Goal: Task Accomplishment & Management: Use online tool/utility

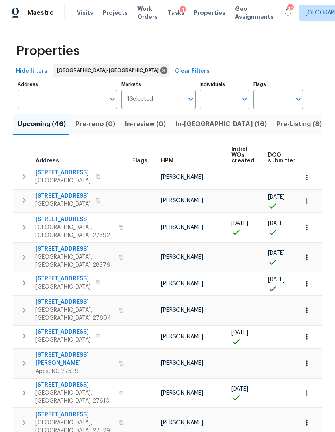
click at [25, 195] on icon "button" at bounding box center [24, 200] width 10 height 10
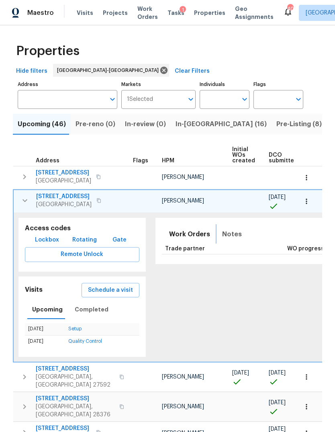
click at [222, 229] on span "Notes" at bounding box center [232, 234] width 20 height 11
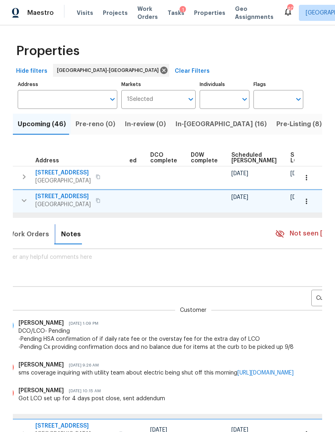
scroll to position [0, 159]
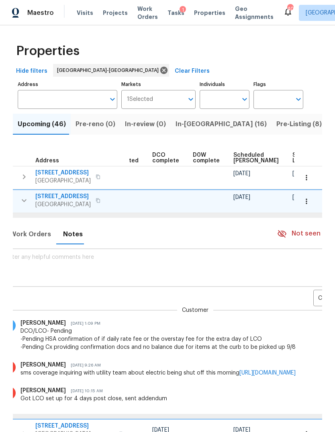
click at [306, 271] on body "Maestro Visits Projects Work Orders Tasks 1 Properties Geo Assignments 40 Ralei…" at bounding box center [167, 216] width 335 height 432
click at [311, 299] on li "Renovation" at bounding box center [307, 295] width 44 height 13
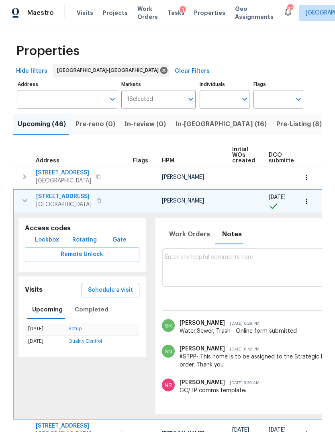
scroll to position [0, 0]
click at [64, 90] on input "Address" at bounding box center [62, 99] width 88 height 19
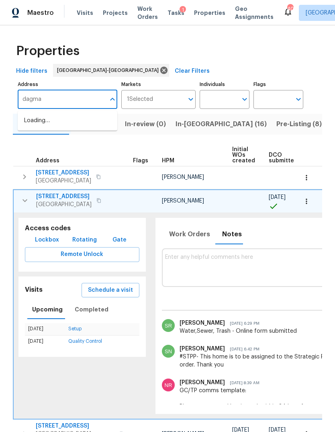
type input "[PERSON_NAME]"
click at [80, 114] on li "[STREET_ADDRESS][PERSON_NAME]" at bounding box center [68, 125] width 100 height 22
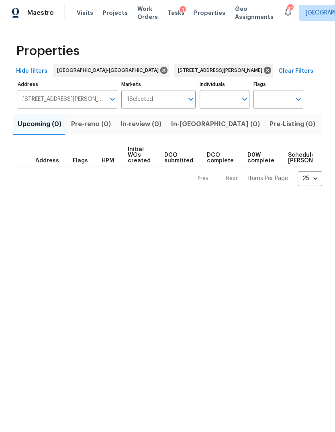
click at [325, 128] on span "Listed (1)" at bounding box center [339, 124] width 29 height 11
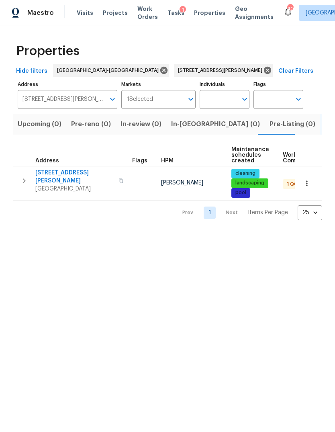
click at [22, 176] on icon "button" at bounding box center [24, 181] width 10 height 10
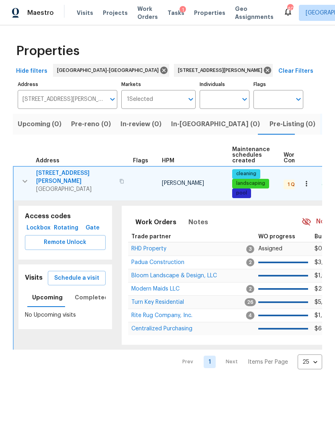
click at [68, 174] on span "[STREET_ADDRESS][PERSON_NAME]" at bounding box center [75, 177] width 78 height 16
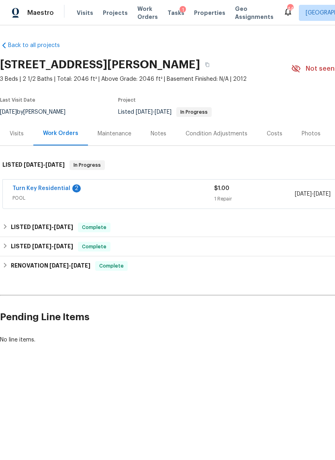
click at [53, 188] on link "Turn Key Residential" at bounding box center [41, 189] width 58 height 6
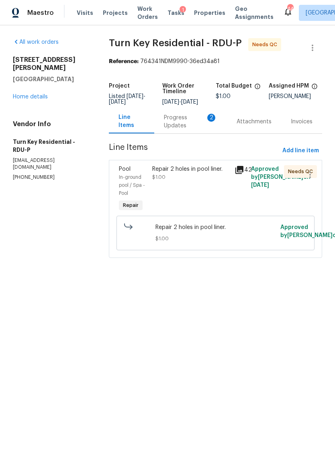
click at [185, 130] on div "Progress Updates 2" at bounding box center [190, 122] width 53 height 16
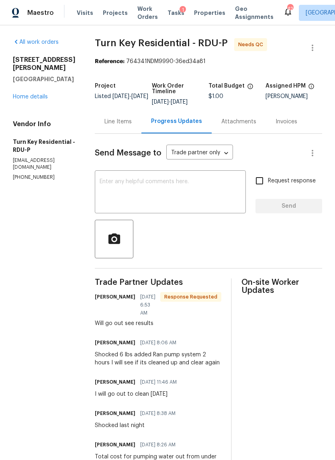
click at [142, 132] on div "Line Items" at bounding box center [118, 122] width 47 height 24
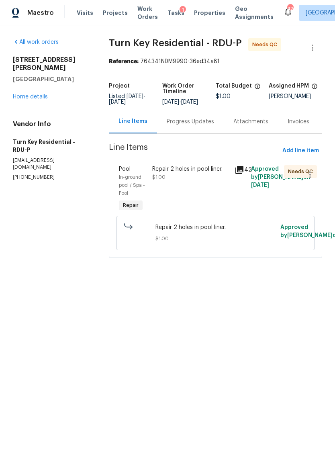
click at [36, 94] on link "Home details" at bounding box center [30, 97] width 35 height 6
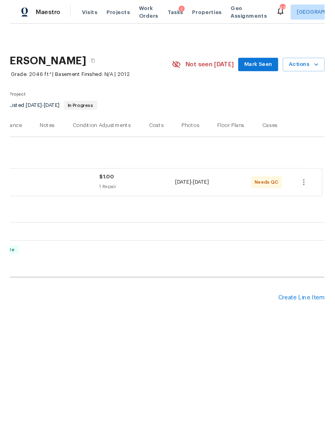
scroll to position [0, 119]
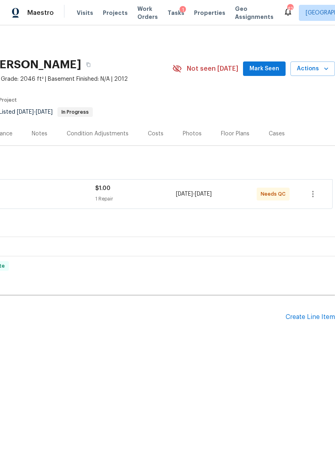
click at [309, 318] on div "Create Line Item" at bounding box center [310, 318] width 49 height 8
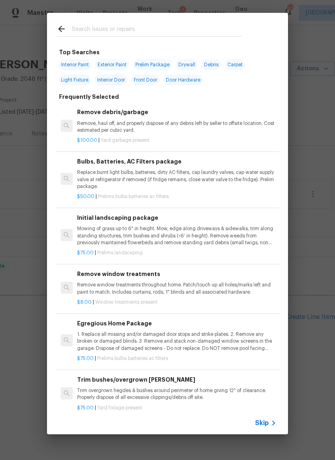
click at [106, 32] on input "text" at bounding box center [157, 30] width 170 height 12
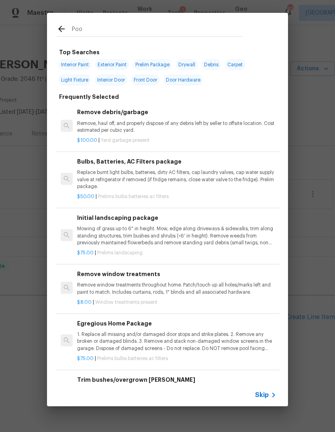
type input "Pool"
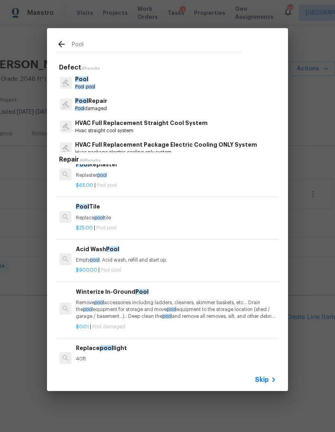
scroll to position [11, 1]
click at [100, 109] on p "Pool damaged" at bounding box center [91, 108] width 32 height 7
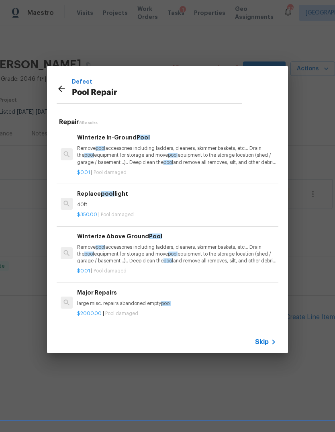
scroll to position [0, 0]
click at [208, 303] on p "large misc. repairs abandoned empty pool" at bounding box center [176, 303] width 199 height 7
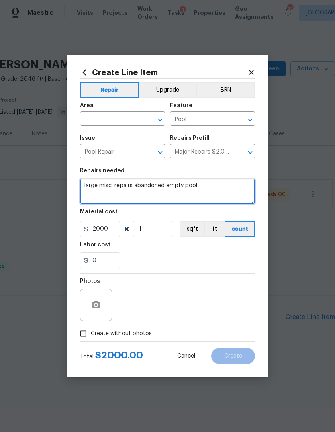
click at [86, 183] on textarea "large misc. repairs abandoned empty pool" at bounding box center [167, 192] width 175 height 26
click at [84, 187] on textarea "large misc. repairs abandoned empty pool" at bounding box center [167, 192] width 175 height 26
type textarea "Repeat"
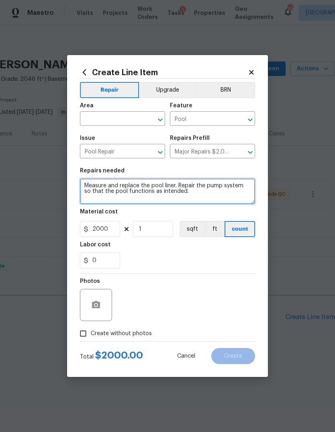
type textarea "Measure and replace the pool liner. Repair the pump system so that the pool fun…"
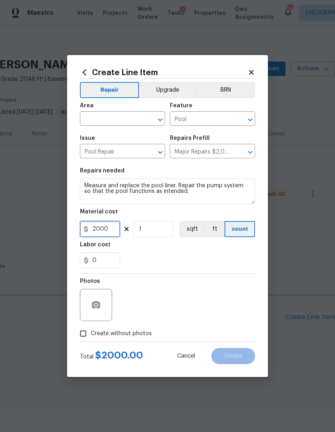
click at [119, 235] on input "2000" at bounding box center [100, 229] width 40 height 16
click at [106, 228] on input "2000" at bounding box center [100, 229] width 40 height 16
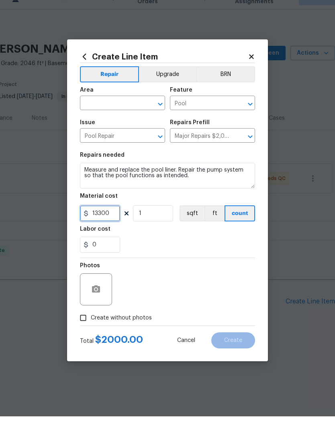
type input "13300"
click at [131, 103] on div "Area" at bounding box center [122, 108] width 85 height 10
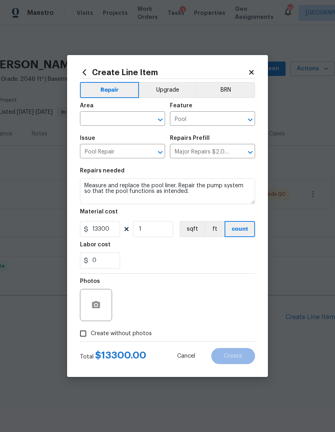
click at [94, 119] on input "text" at bounding box center [111, 119] width 63 height 12
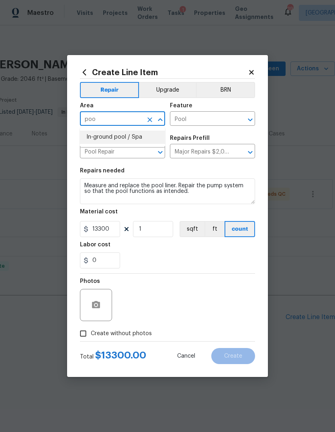
click at [122, 134] on li "In-ground pool / Spa" at bounding box center [122, 137] width 85 height 13
type input "In-ground pool / Spa"
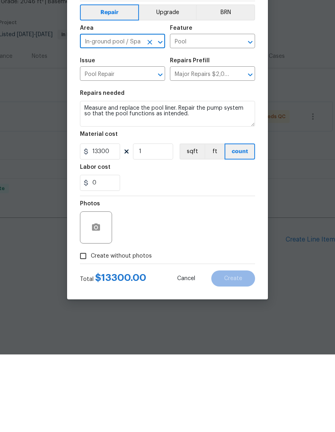
click at [80, 326] on input "Create without photos" at bounding box center [83, 333] width 15 height 15
checkbox input "true"
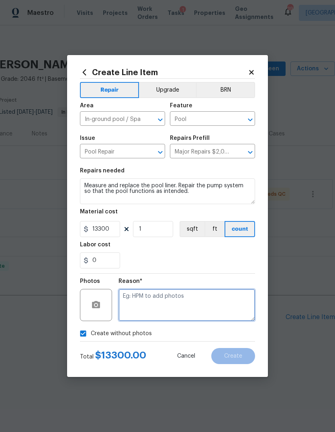
click at [189, 303] on textarea at bounding box center [187, 305] width 137 height 32
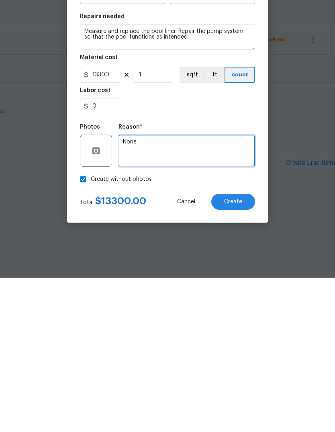
type textarea "None"
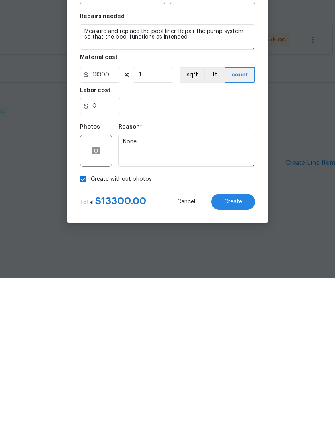
click at [248, 348] on button "Create" at bounding box center [233, 356] width 44 height 16
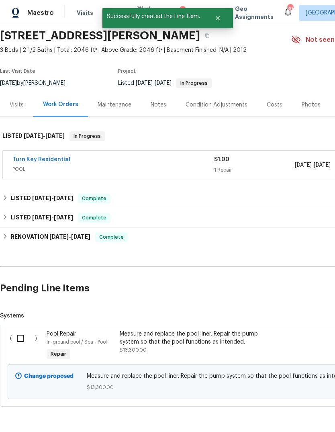
scroll to position [28, 0]
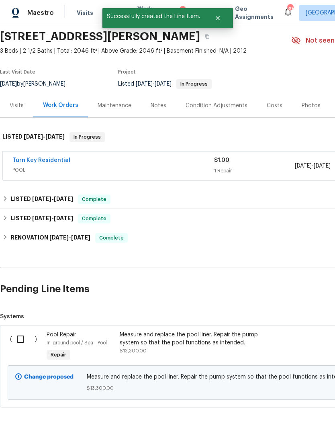
click at [17, 340] on input "checkbox" at bounding box center [23, 339] width 23 height 17
checkbox input "true"
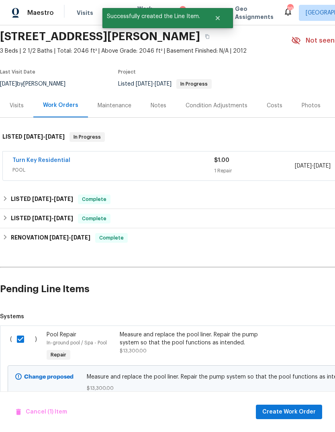
scroll to position [30, 0]
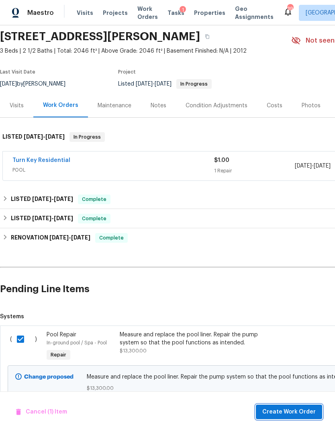
click at [303, 407] on span "Create Work Order" at bounding box center [289, 412] width 53 height 10
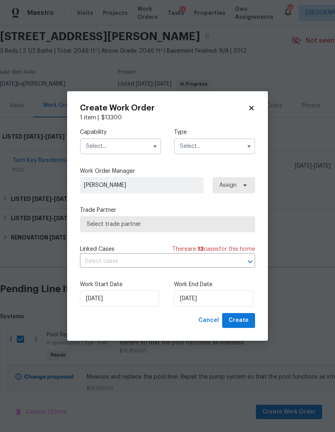
click at [145, 148] on input "text" at bounding box center [120, 146] width 81 height 16
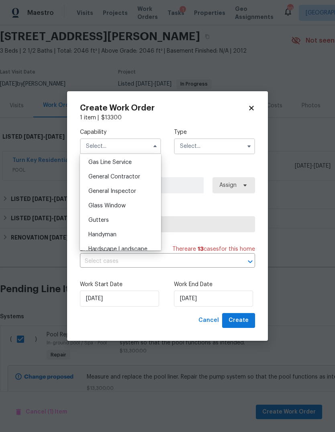
scroll to position [369, 0]
click at [146, 178] on div "General Contractor" at bounding box center [120, 178] width 77 height 14
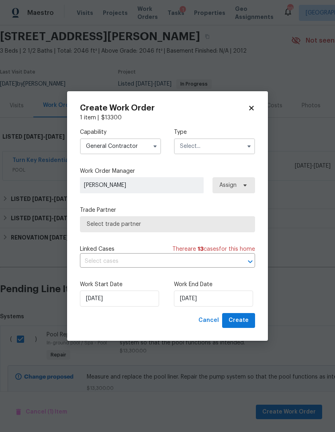
type input "General Contractor"
click at [251, 147] on icon "button" at bounding box center [249, 146] width 6 height 6
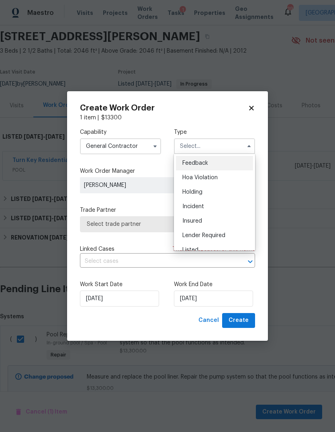
click at [196, 219] on span "Insured" at bounding box center [193, 221] width 20 height 6
type input "Insured"
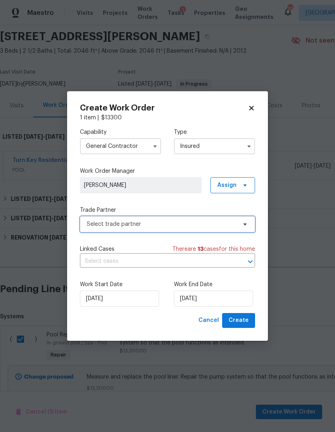
click at [227, 220] on span "Select trade partner" at bounding box center [167, 224] width 175 height 16
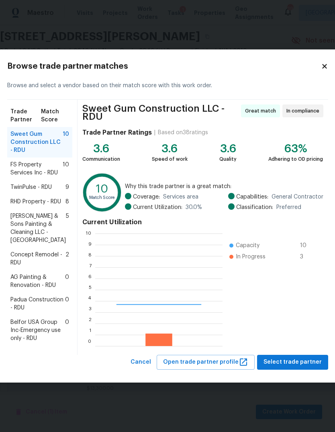
scroll to position [113, 127]
click at [44, 222] on span "Hodge & Sons Painting & Cleaning LLC - RDU" at bounding box center [37, 228] width 55 height 32
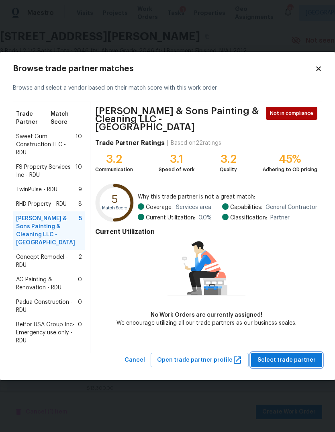
click at [305, 355] on span "Select trade partner" at bounding box center [287, 360] width 58 height 10
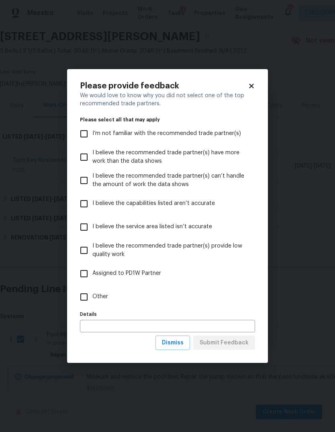
click at [88, 294] on input "Other" at bounding box center [84, 297] width 17 height 17
checkbox input "true"
click at [135, 317] on div "Details Details" at bounding box center [167, 321] width 175 height 24
click at [135, 330] on input "text" at bounding box center [167, 326] width 175 height 12
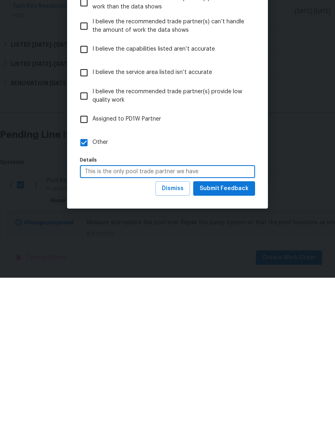
type input "This is the only pool trade partner we have"
click at [240, 338] on span "Submit Feedback" at bounding box center [224, 343] width 49 height 10
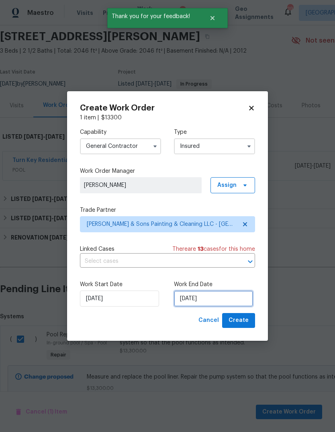
click at [217, 298] on input "9/4/2025" at bounding box center [213, 299] width 79 height 16
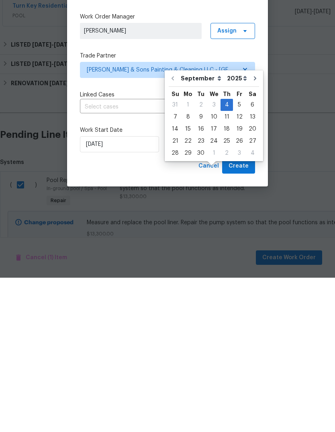
click at [252, 230] on icon "Go to next month" at bounding box center [255, 233] width 6 height 6
type input "10/4/2025"
select select "9"
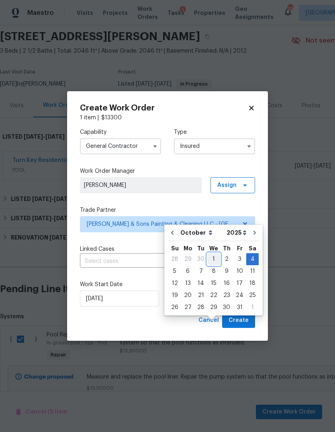
click at [209, 254] on div "1" at bounding box center [213, 259] width 13 height 11
type input "10/1/2025"
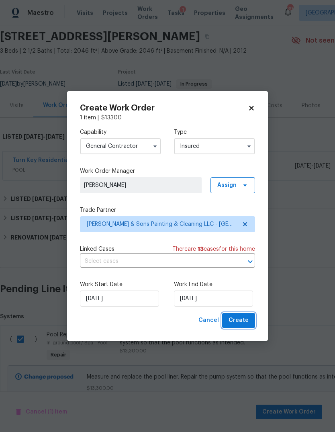
click at [247, 324] on span "Create" at bounding box center [239, 321] width 20 height 10
checkbox input "false"
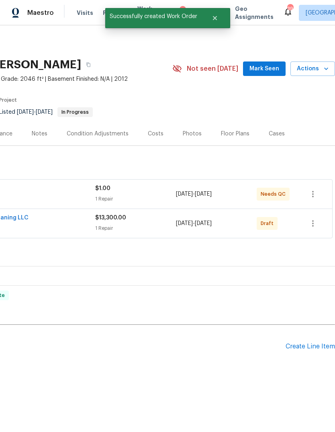
scroll to position [0, 119]
click at [312, 225] on icon "button" at bounding box center [313, 224] width 10 height 10
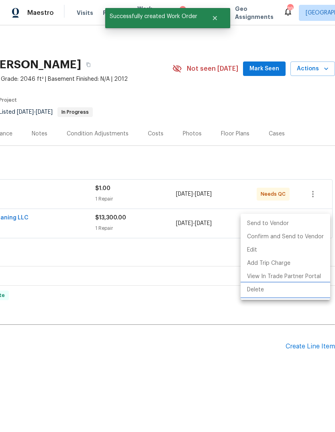
click at [260, 289] on li "Delete" at bounding box center [286, 289] width 90 height 13
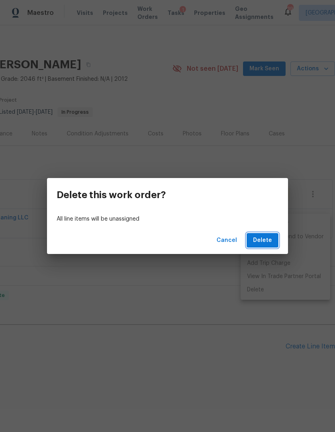
click at [262, 237] on span "Delete" at bounding box center [262, 241] width 19 height 10
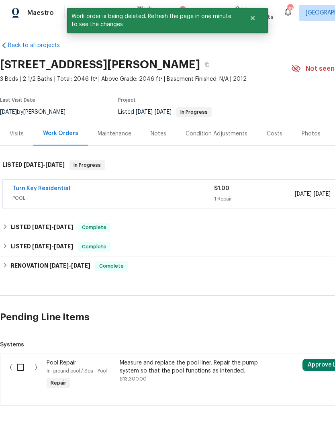
scroll to position [0, 0]
click at [16, 367] on input "checkbox" at bounding box center [23, 367] width 23 height 17
checkbox input "true"
click at [307, 413] on span "Create Work Order" at bounding box center [289, 412] width 53 height 10
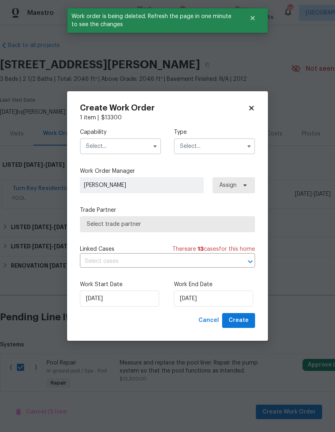
click at [152, 152] on input "text" at bounding box center [120, 146] width 81 height 16
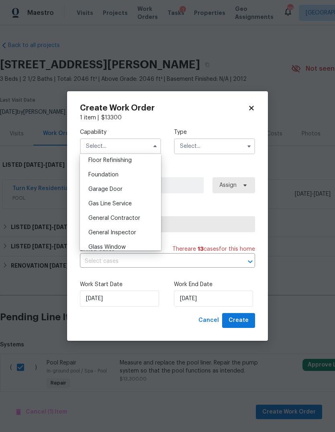
scroll to position [332, 0]
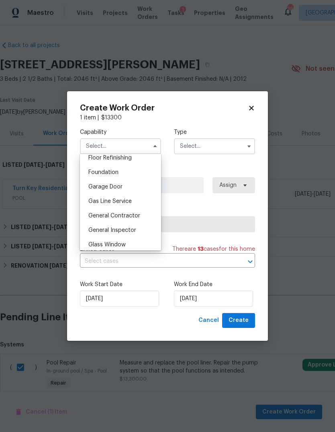
click at [133, 230] on span "General Inspector" at bounding box center [112, 231] width 48 height 6
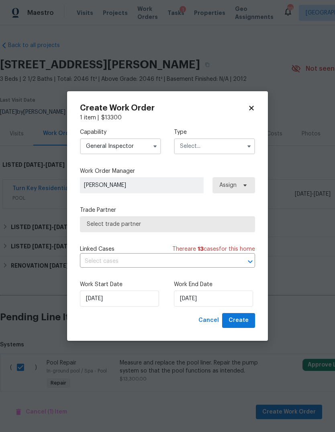
click at [141, 144] on input "General Inspector" at bounding box center [120, 146] width 81 height 16
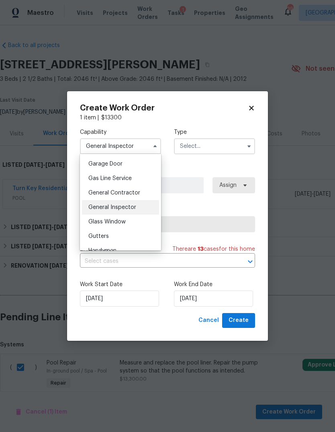
scroll to position [360, 0]
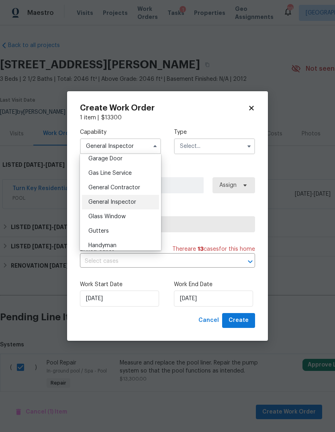
click at [132, 187] on span "General Contractor" at bounding box center [114, 188] width 52 height 6
type input "General Contractor"
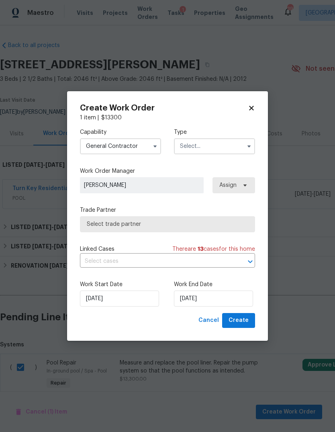
click at [239, 145] on input "text" at bounding box center [214, 146] width 81 height 16
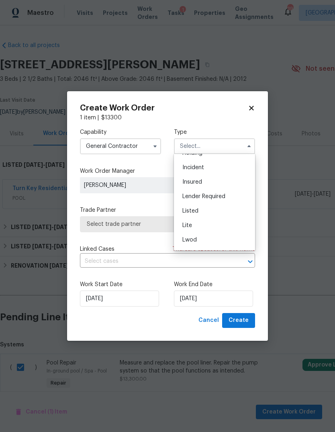
scroll to position [39, 0]
click at [193, 213] on span "Listed" at bounding box center [191, 211] width 16 height 6
type input "Listed"
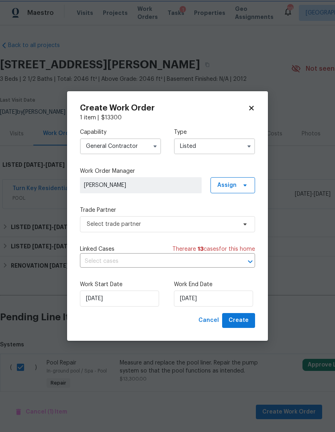
scroll to position [0, 0]
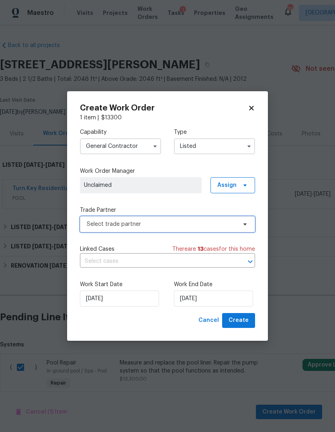
click at [225, 220] on span "Select trade partner" at bounding box center [162, 224] width 150 height 8
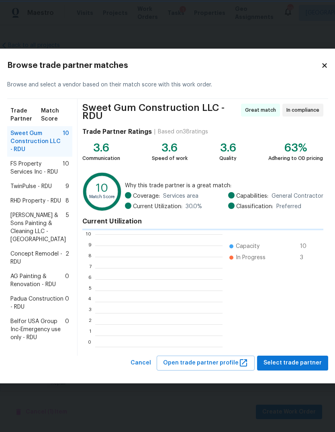
scroll to position [1, 1]
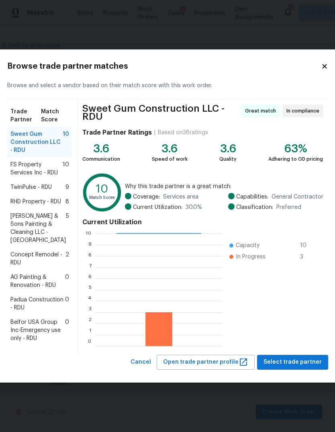
click at [45, 228] on span "Hodge & Sons Painting & Cleaning LLC - RDU" at bounding box center [37, 228] width 55 height 32
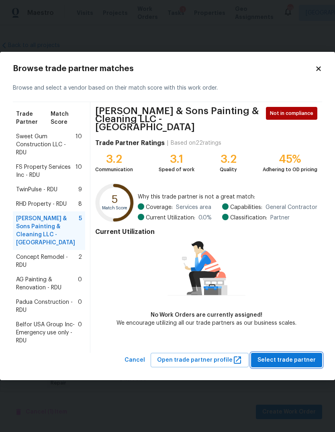
click at [297, 355] on span "Select trade partner" at bounding box center [287, 360] width 58 height 10
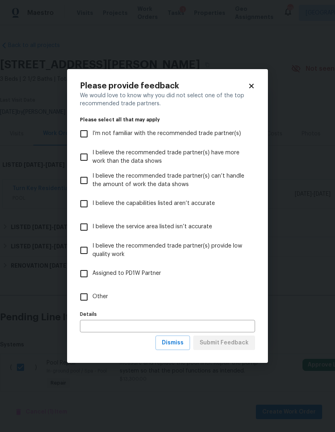
click at [133, 324] on input "text" at bounding box center [167, 326] width 175 height 12
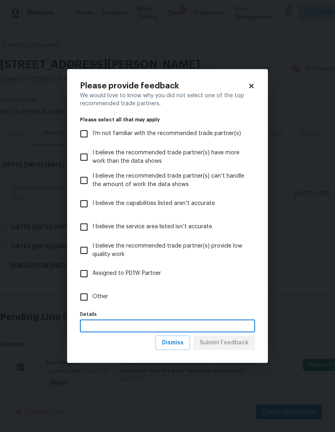
scroll to position [29, 0]
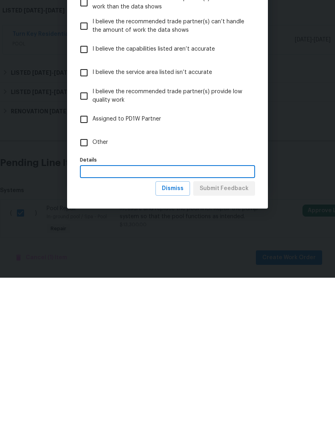
click at [84, 289] on input "Other" at bounding box center [84, 297] width 17 height 17
checkbox input "true"
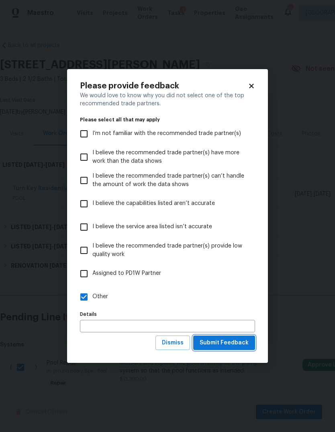
click at [249, 337] on button "Submit Feedback" at bounding box center [224, 343] width 62 height 15
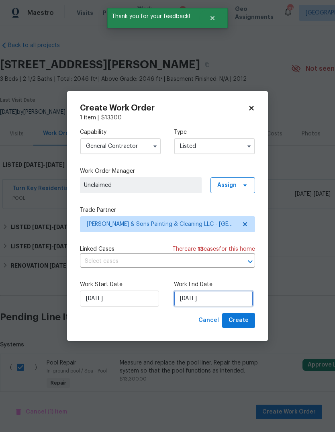
click at [220, 300] on input "9/4/2025" at bounding box center [213, 299] width 79 height 16
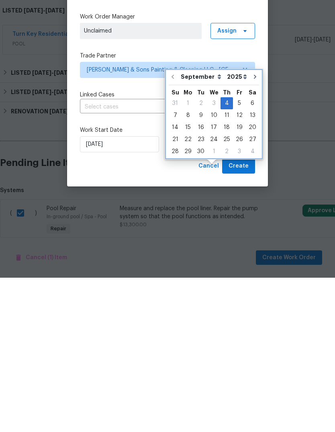
click at [252, 228] on icon "Go to next month" at bounding box center [255, 231] width 6 height 6
type input "10/4/2025"
select select "9"
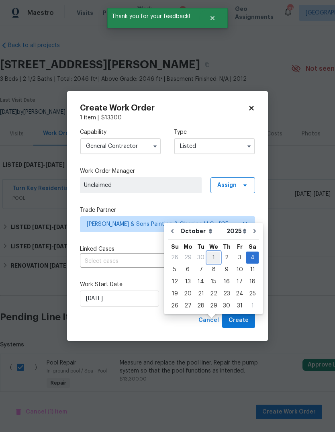
click at [212, 252] on div "1" at bounding box center [213, 257] width 13 height 11
type input "10/1/2025"
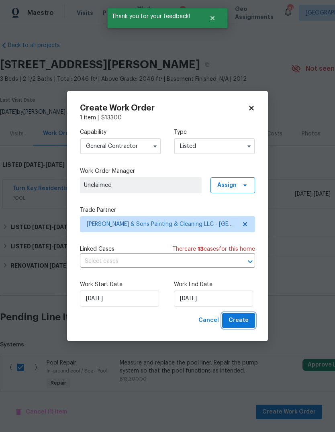
click at [242, 321] on span "Create" at bounding box center [239, 321] width 20 height 10
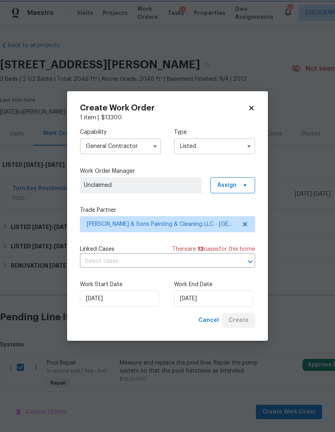
checkbox input "false"
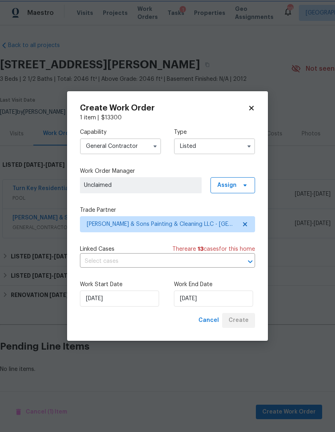
scroll to position [0, 0]
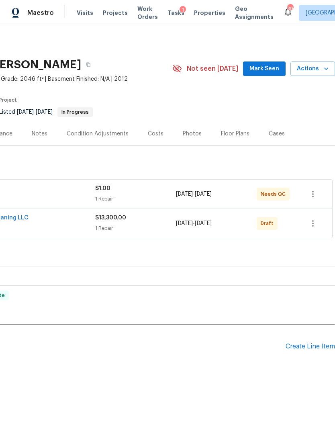
scroll to position [0, 119]
click at [310, 225] on icon "button" at bounding box center [313, 224] width 10 height 10
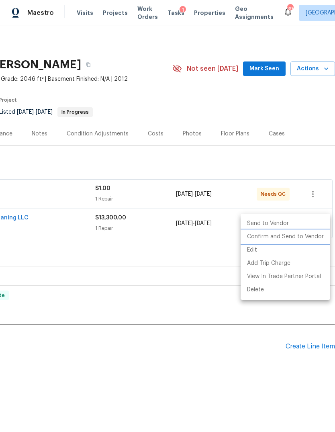
click at [275, 240] on li "Confirm and Send to Vendor" at bounding box center [286, 236] width 90 height 13
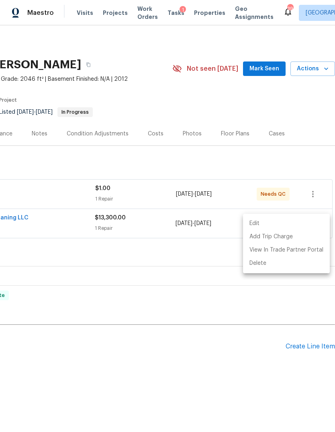
click at [292, 102] on div at bounding box center [167, 216] width 335 height 432
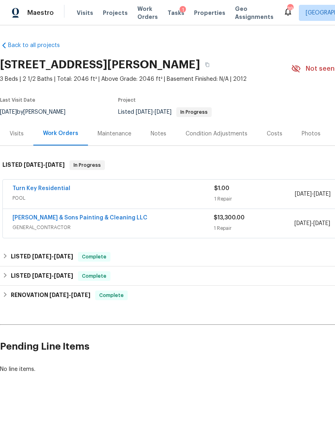
scroll to position [0, 0]
